Goal: Information Seeking & Learning: Learn about a topic

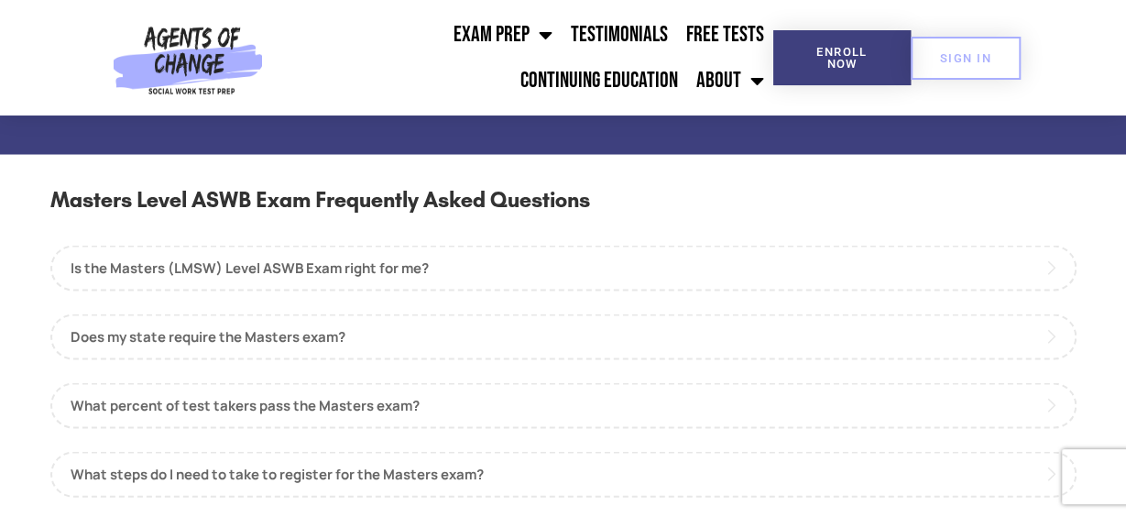
scroll to position [1649, 0]
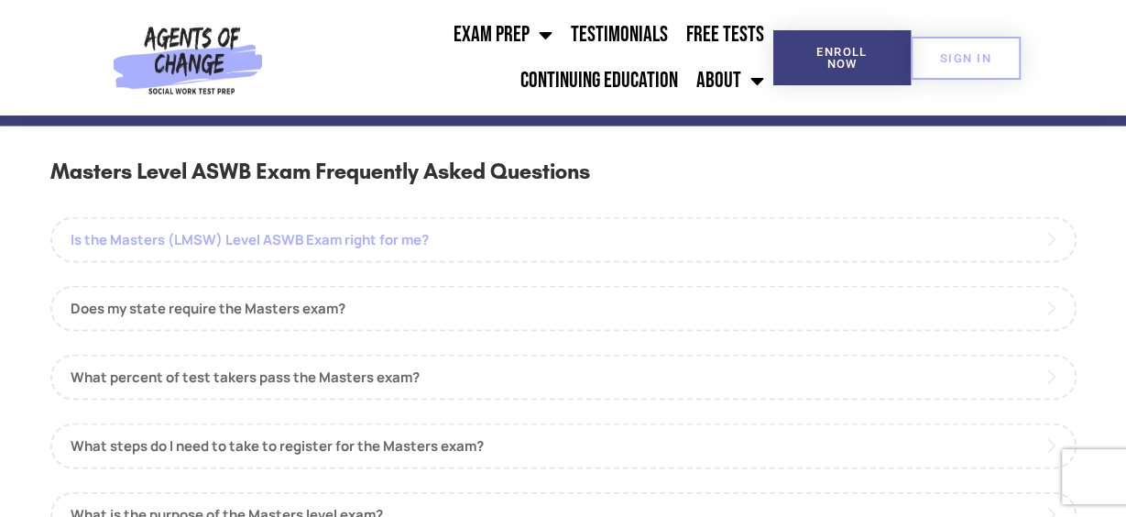
click at [532, 250] on link "Is the Masters (LMSW) Level ASWB Exam right for me?" at bounding box center [563, 239] width 1026 height 46
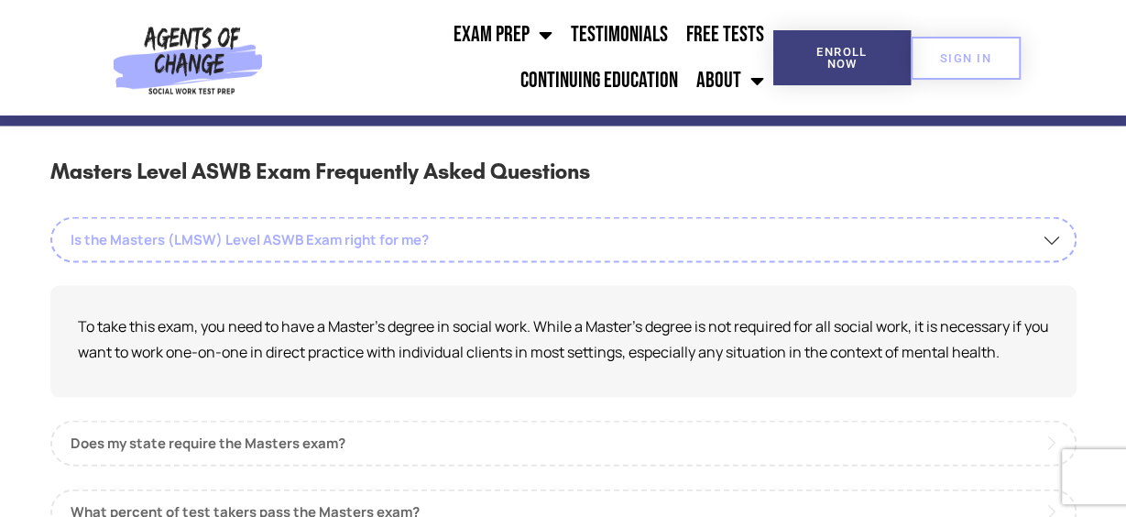
click at [503, 241] on link "Is the Masters (LMSW) Level ASWB Exam right for me?" at bounding box center [563, 239] width 1026 height 46
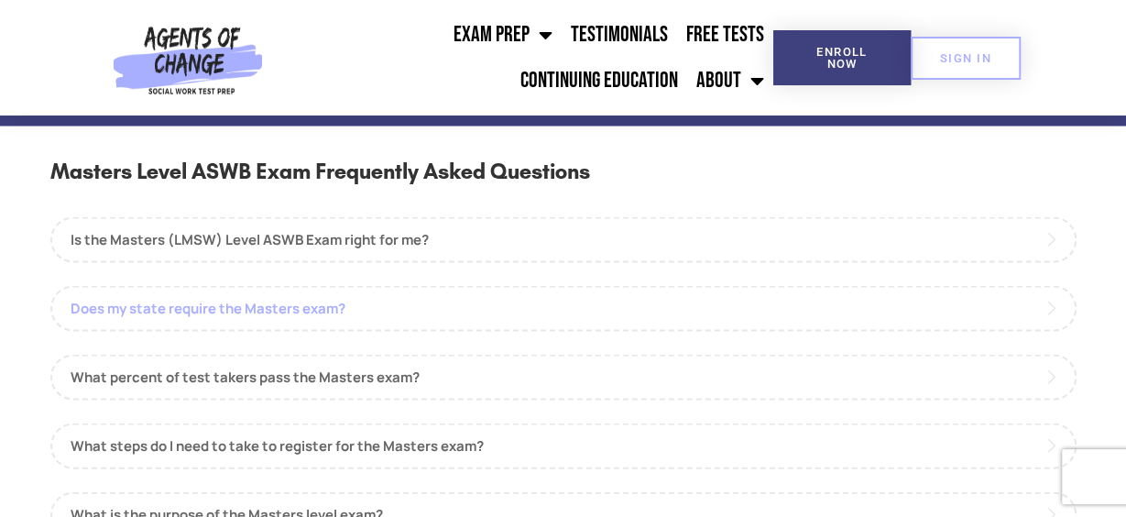
click at [481, 295] on link "Does my state require the Masters exam?" at bounding box center [563, 308] width 1026 height 46
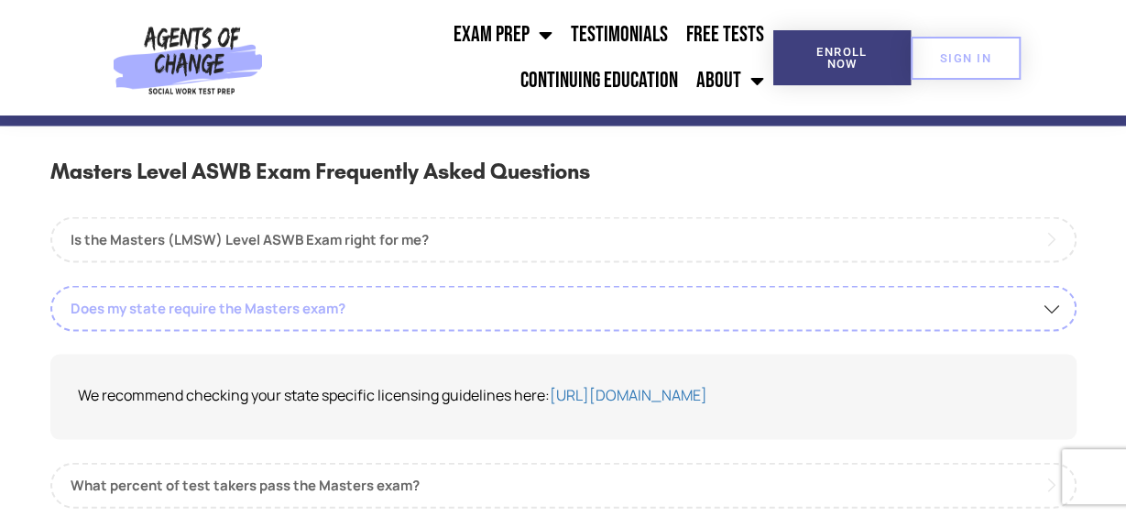
click at [506, 314] on link "Does my state require the Masters exam?" at bounding box center [563, 308] width 1026 height 46
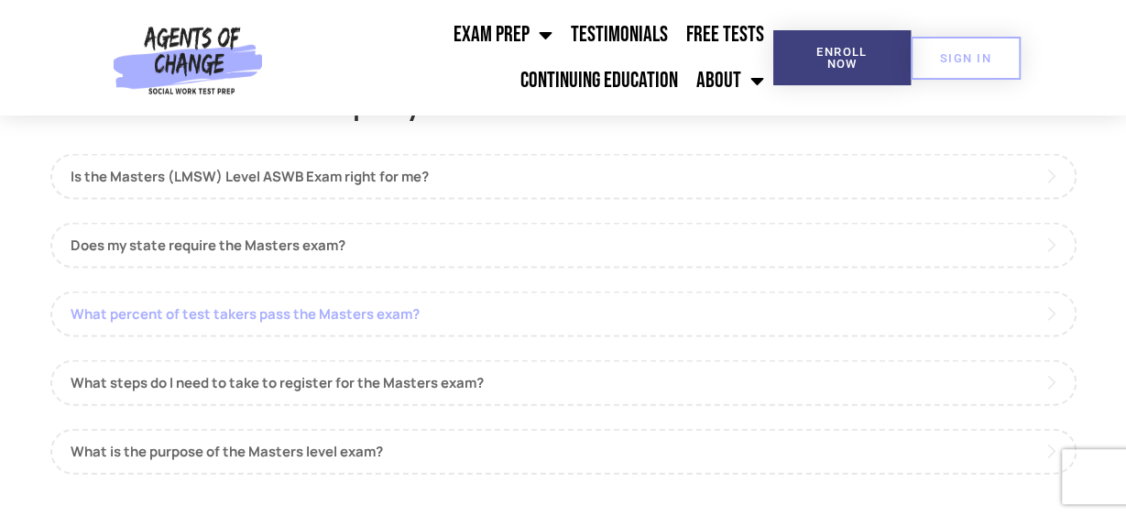
scroll to position [1741, 0]
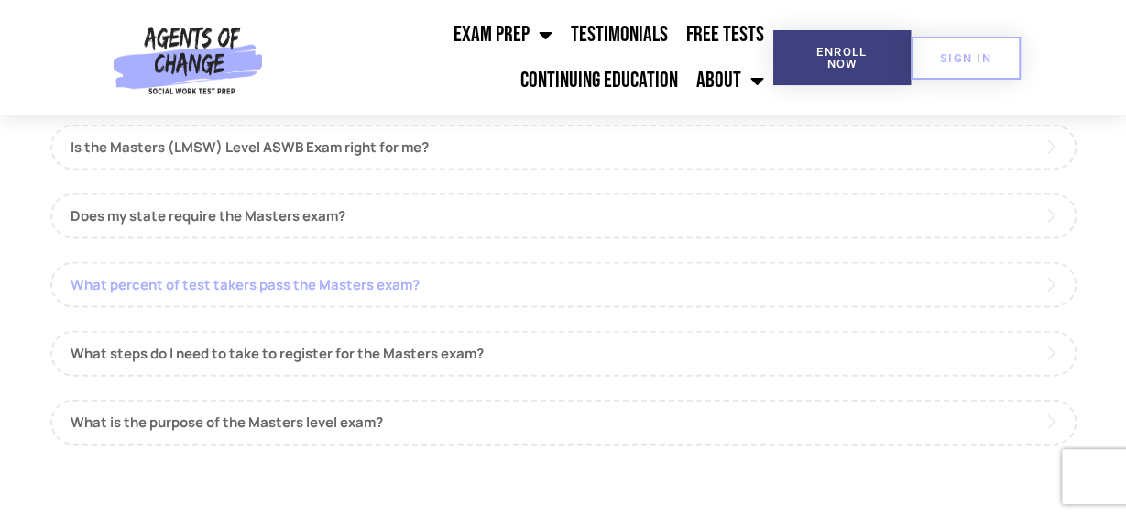
click at [470, 290] on link "What percent of test takers pass the Masters exam?" at bounding box center [563, 285] width 1026 height 46
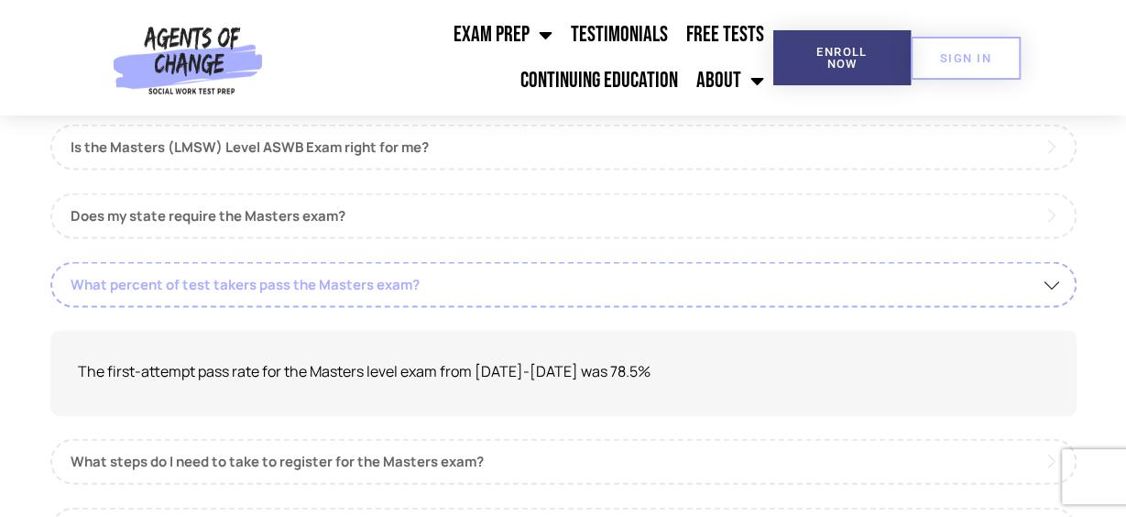
click at [472, 288] on link "What percent of test takers pass the Masters exam?" at bounding box center [563, 285] width 1026 height 46
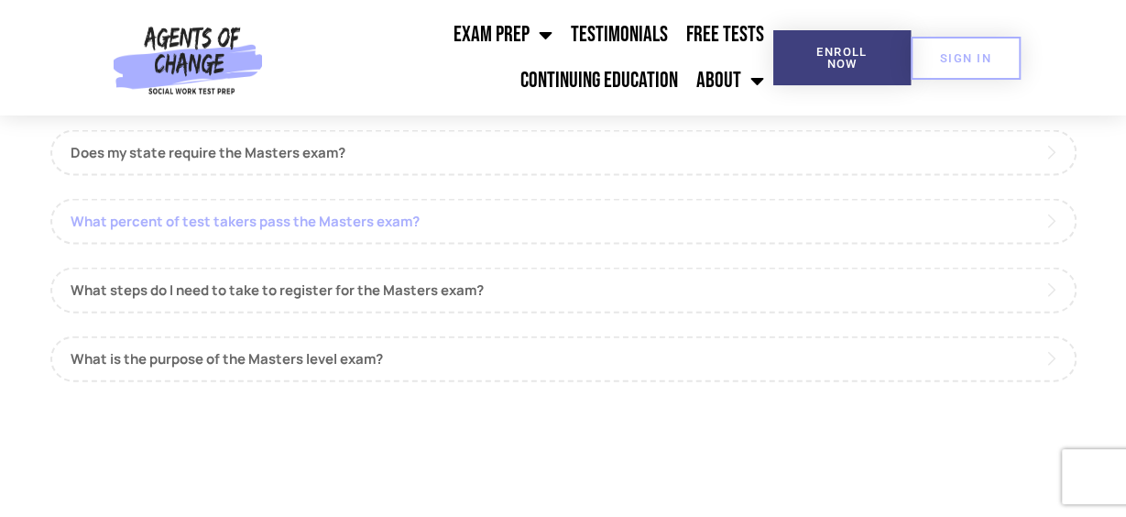
scroll to position [1833, 0]
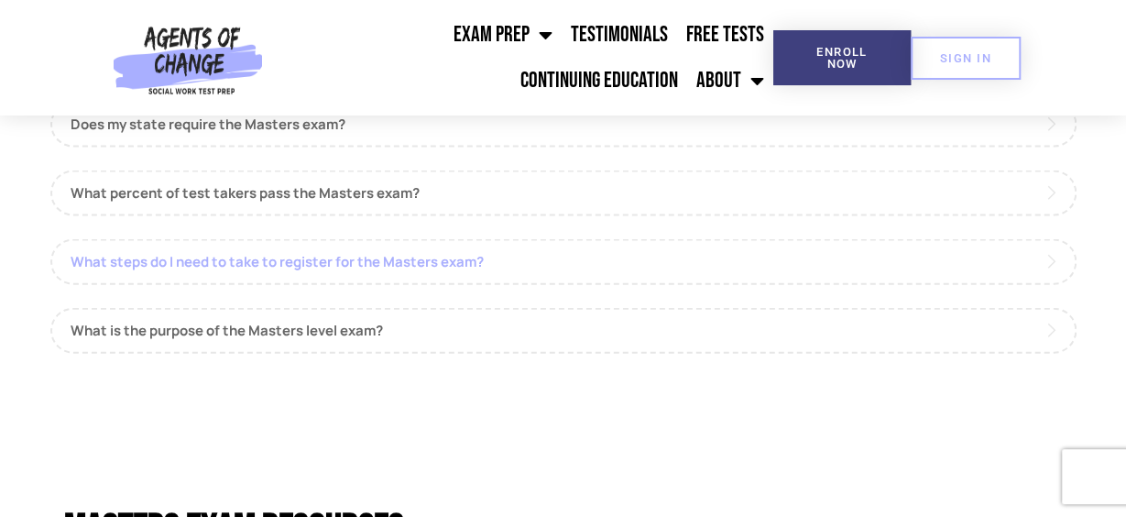
click at [464, 269] on link "What steps do I need to take to register for the Masters exam?" at bounding box center [563, 262] width 1026 height 46
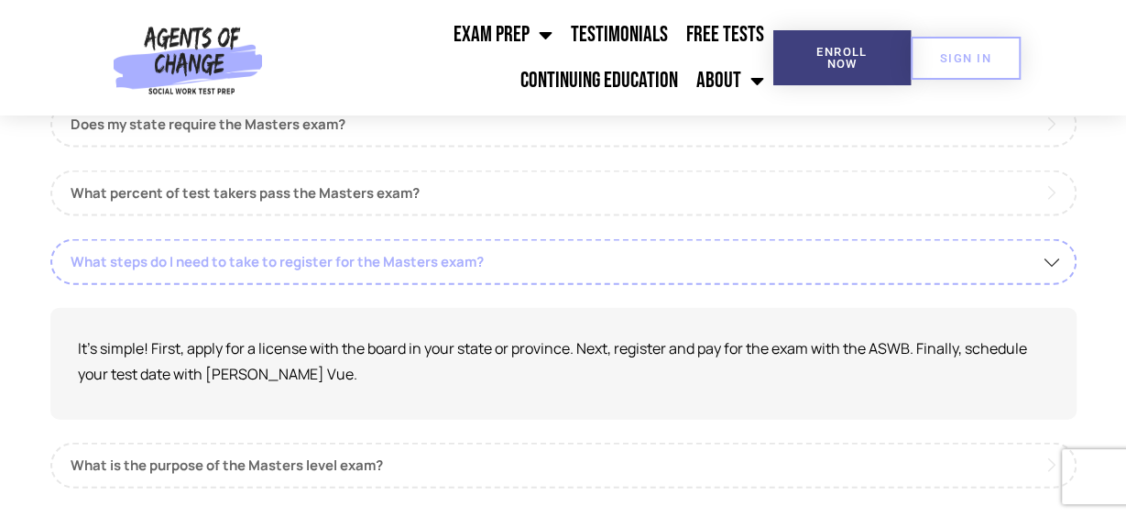
click at [487, 260] on link "What steps do I need to take to register for the Masters exam?" at bounding box center [563, 262] width 1026 height 46
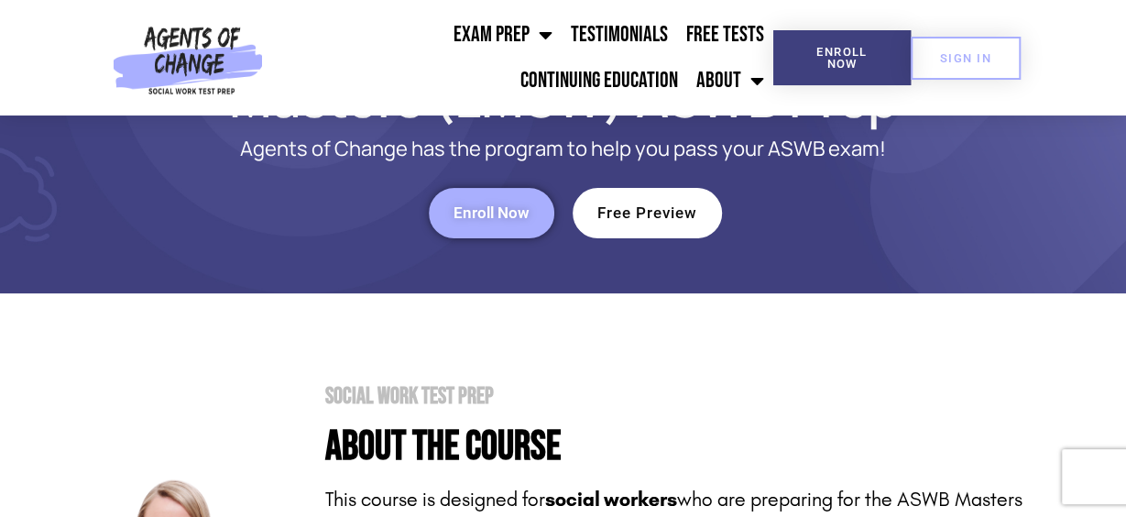
scroll to position [0, 0]
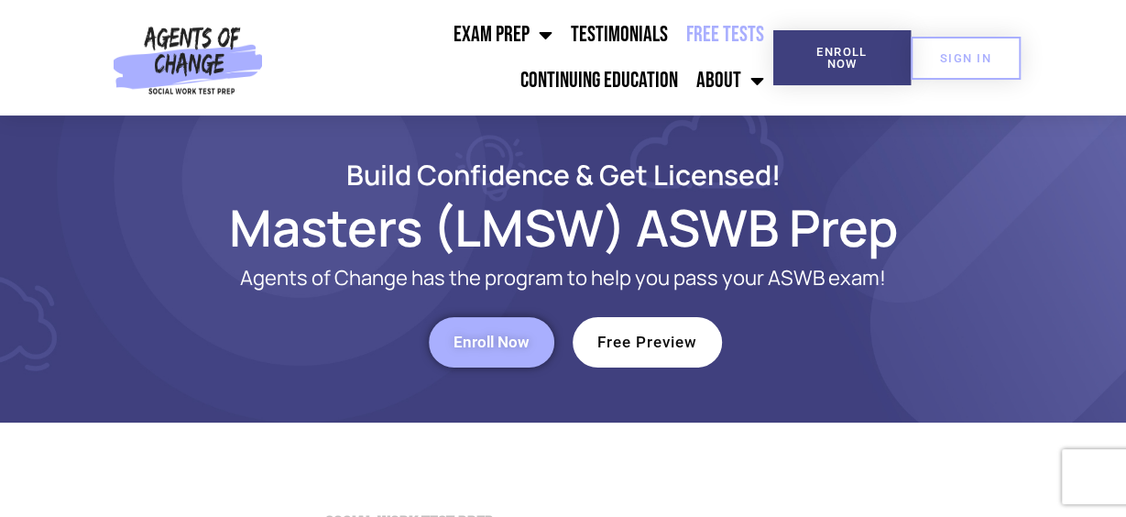
click at [677, 52] on link "Free Tests" at bounding box center [725, 35] width 96 height 46
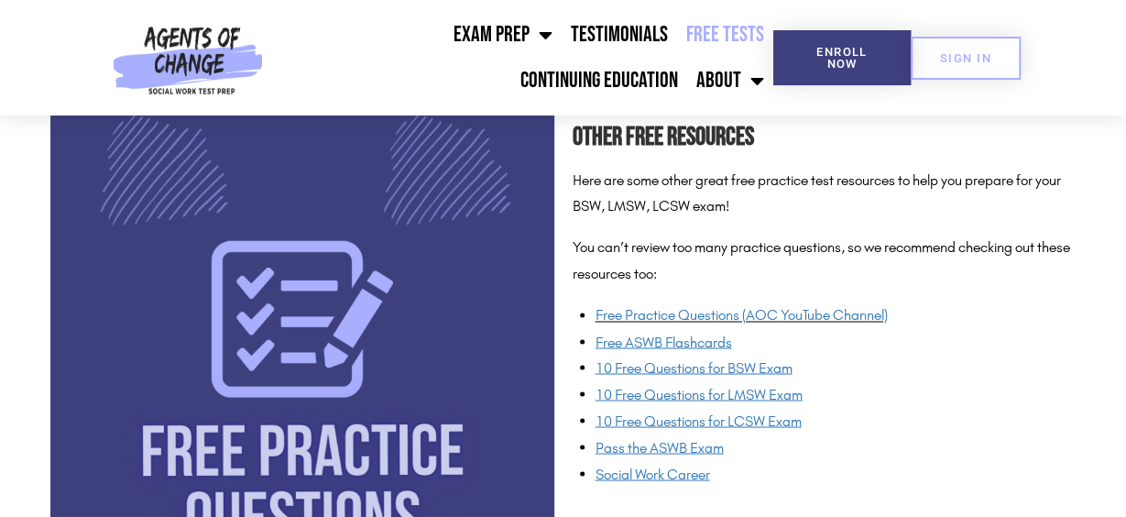
scroll to position [1374, 0]
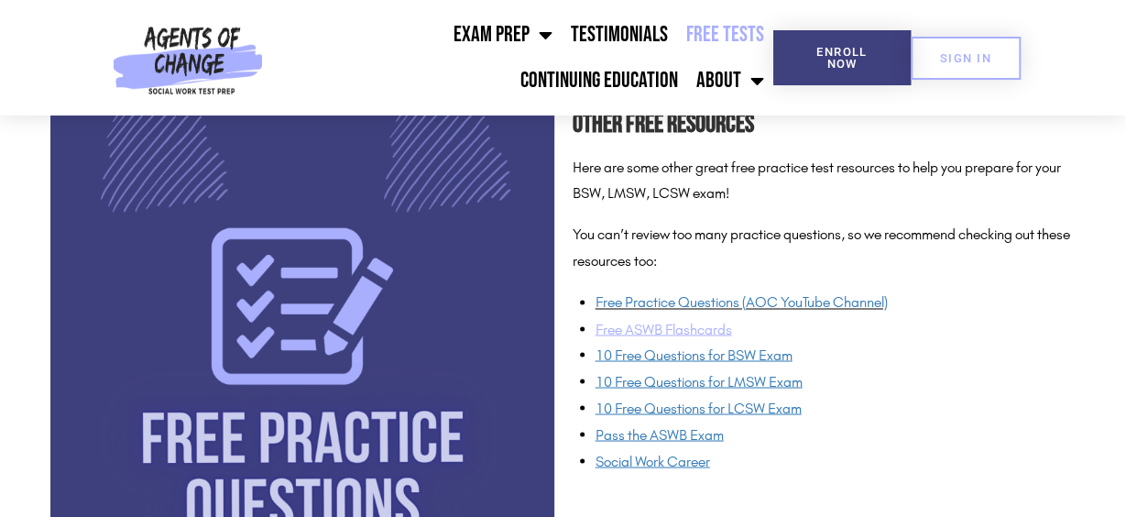
click at [639, 322] on u "Free ASWB Flashcards" at bounding box center [664, 328] width 137 height 17
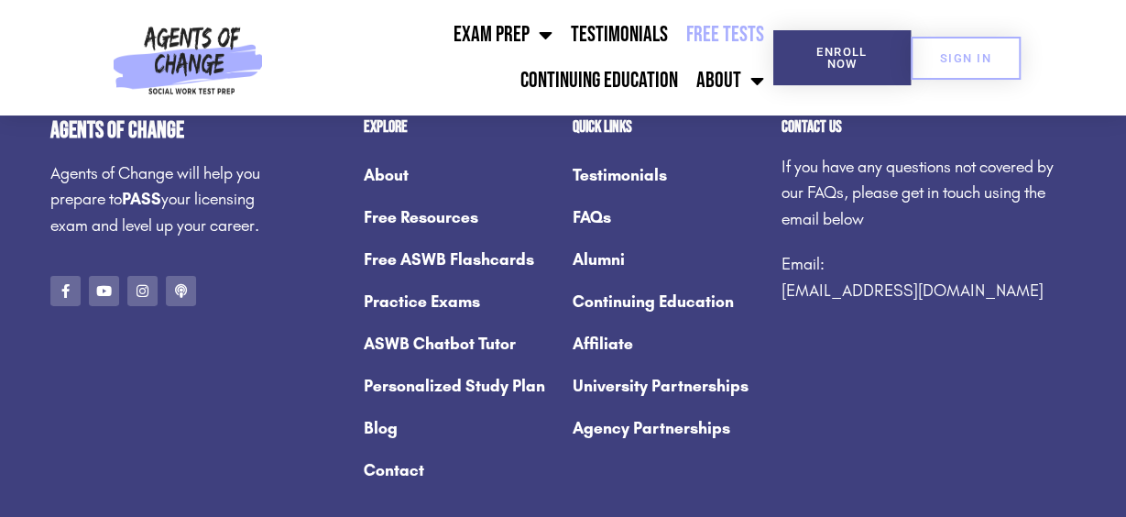
scroll to position [2767, 0]
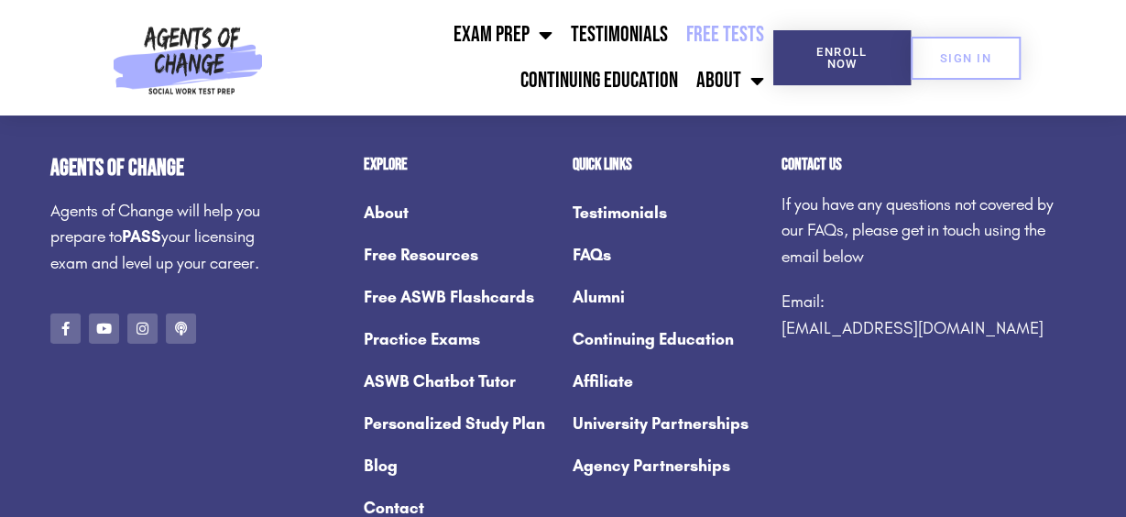
click at [658, 211] on link "Testimonials" at bounding box center [668, 213] width 191 height 42
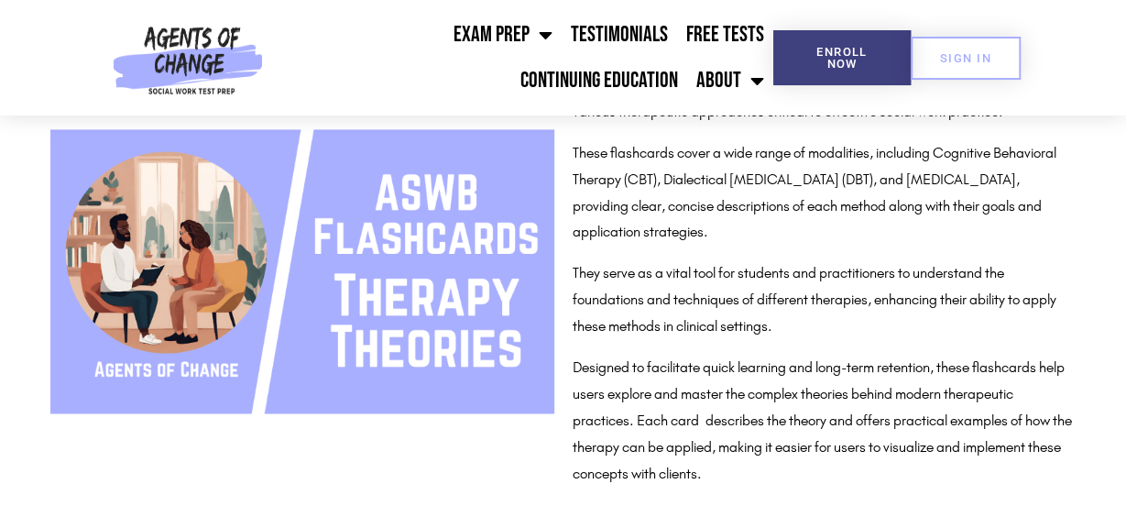
scroll to position [1374, 0]
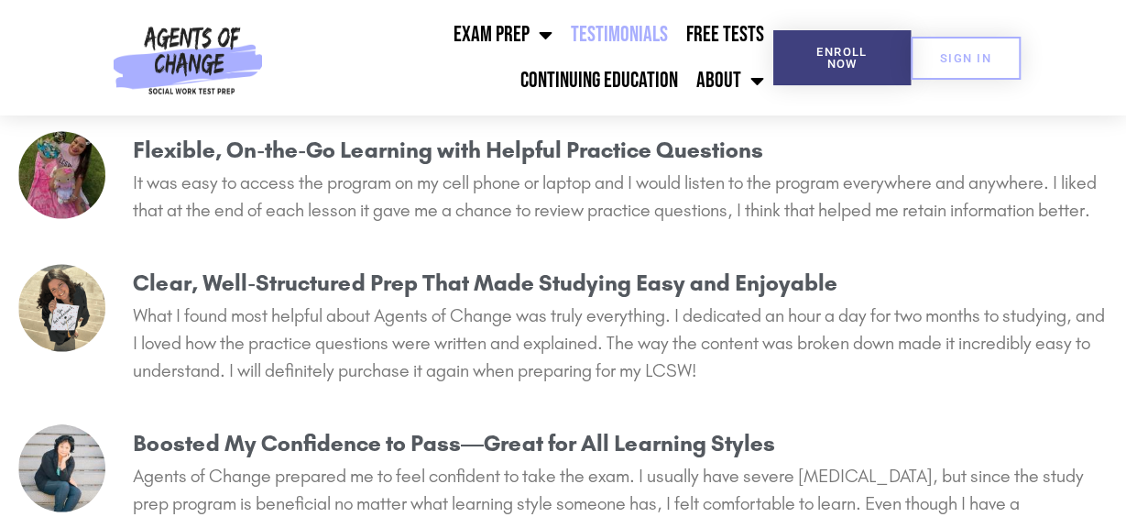
scroll to position [5040, 0]
